Goal: Task Accomplishment & Management: Use online tool/utility

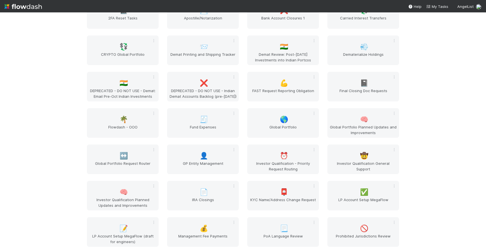
scroll to position [724, 0]
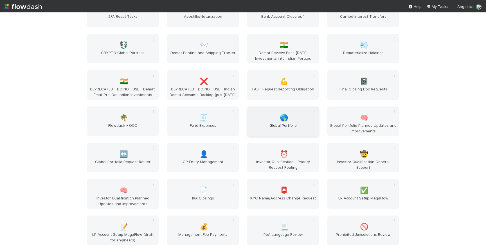
click at [290, 113] on div "🌎 Global Portfolio" at bounding box center [283, 121] width 72 height 30
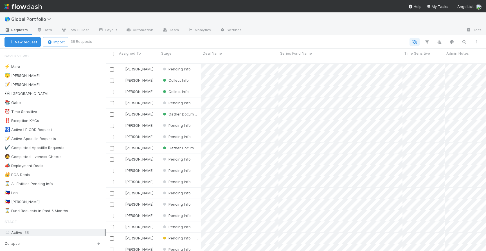
scroll to position [192, 380]
click at [73, 78] on div "😇 Jeremy 2" at bounding box center [55, 75] width 102 height 7
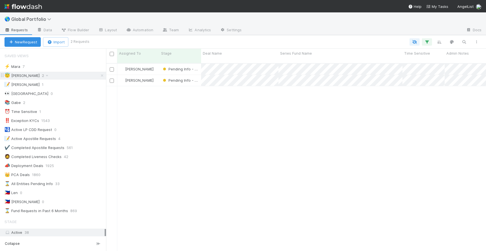
scroll to position [192, 380]
click at [85, 83] on div "📝 Laura 1" at bounding box center [55, 84] width 102 height 7
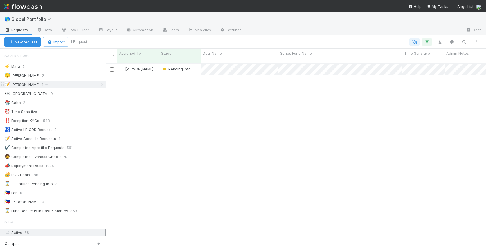
scroll to position [192, 380]
click at [158, 64] on div "[PERSON_NAME]" at bounding box center [138, 69] width 42 height 11
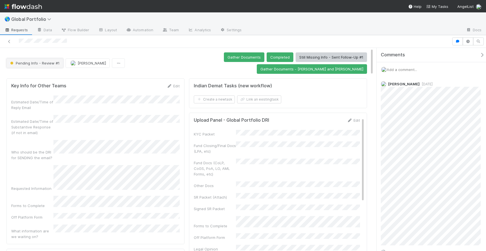
click at [38, 61] on span "Pending Info - Review #1" at bounding box center [34, 63] width 51 height 4
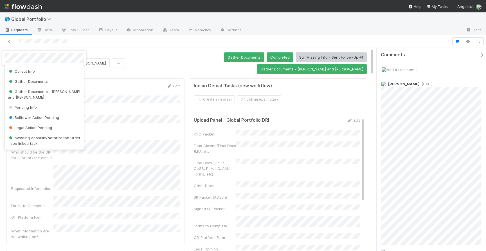
scroll to position [17, 0]
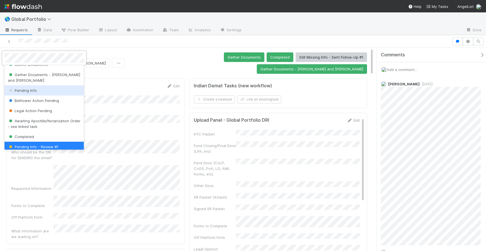
click at [32, 88] on span "Pending Info" at bounding box center [22, 90] width 29 height 4
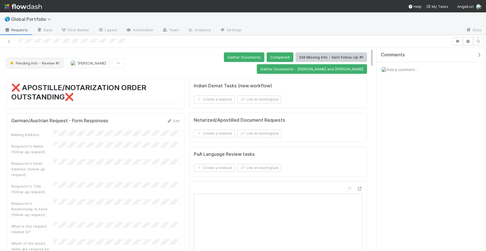
click at [34, 61] on span "Pending Info - Review #1" at bounding box center [34, 63] width 51 height 4
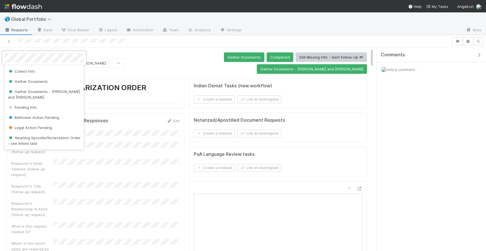
scroll to position [17, 0]
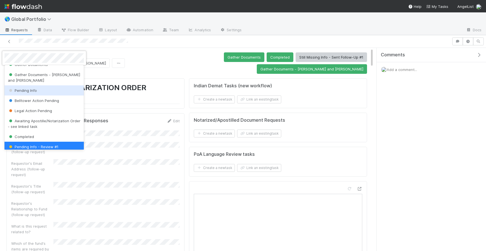
click at [35, 88] on span "Pending Info" at bounding box center [22, 90] width 29 height 4
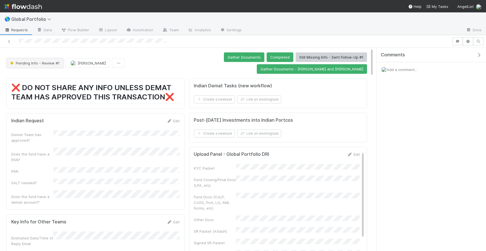
click at [40, 61] on span "Pending Info - Review #1" at bounding box center [34, 63] width 51 height 4
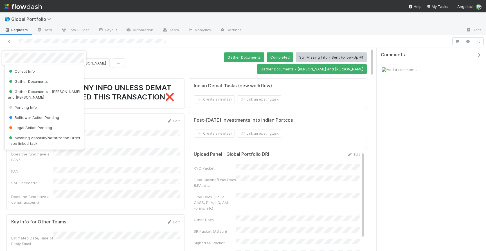
scroll to position [17, 0]
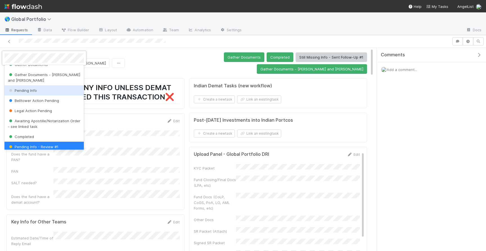
click at [37, 86] on div "Pending Info" at bounding box center [43, 90] width 79 height 10
